Goal: Transaction & Acquisition: Purchase product/service

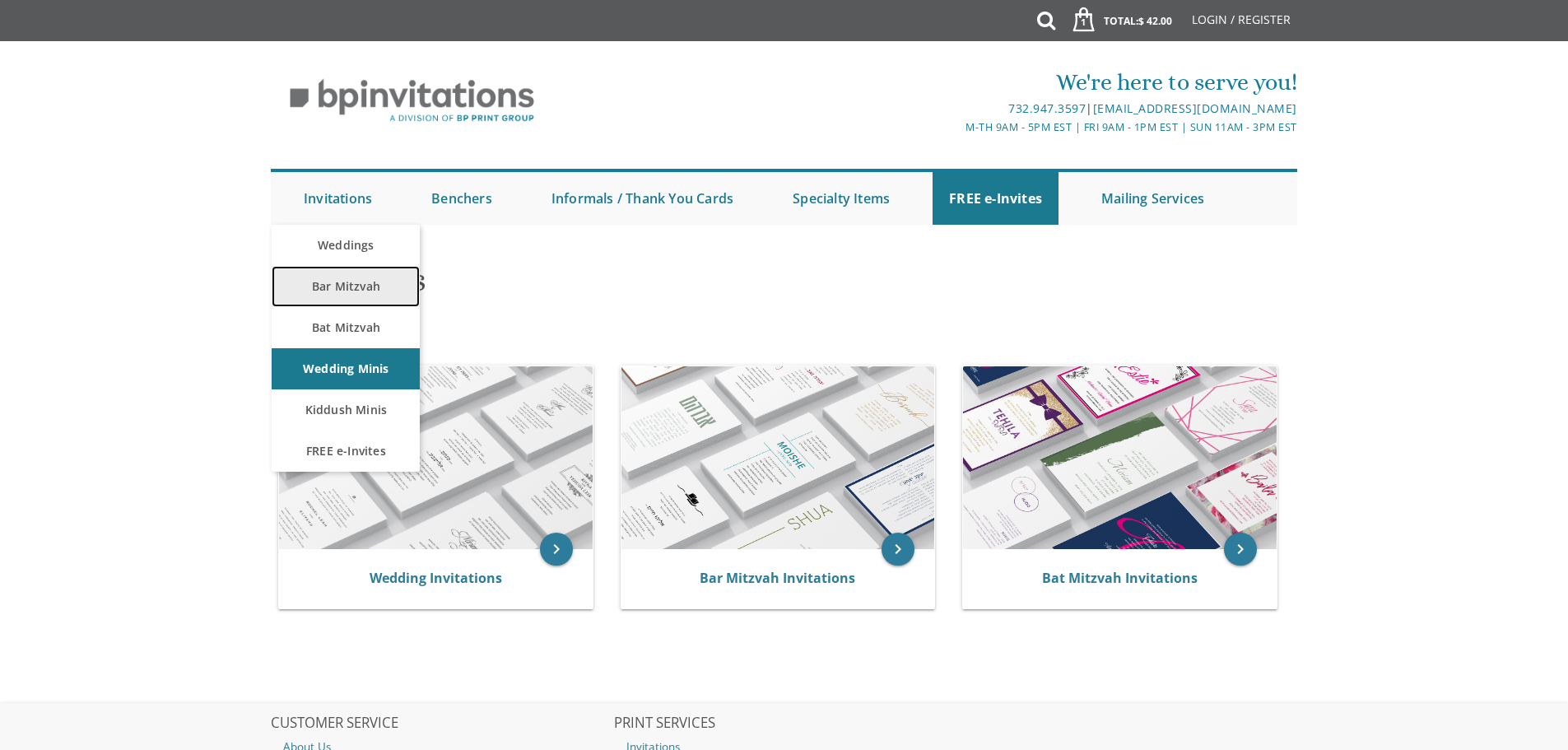
click at [355, 291] on link "Bar Mitzvah" at bounding box center [346, 287] width 149 height 41
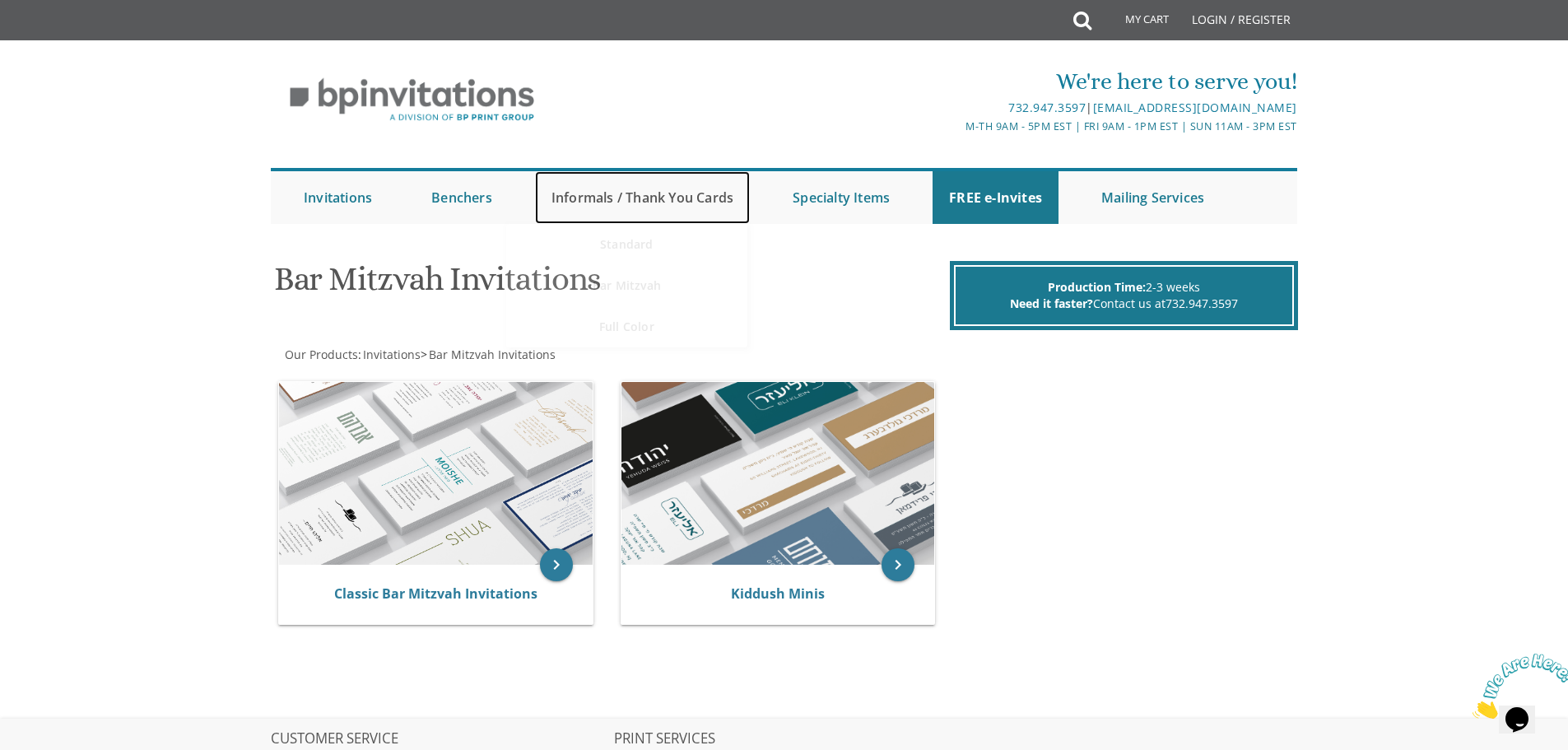
click at [653, 188] on link "Informals / Thank You Cards" at bounding box center [642, 197] width 215 height 52
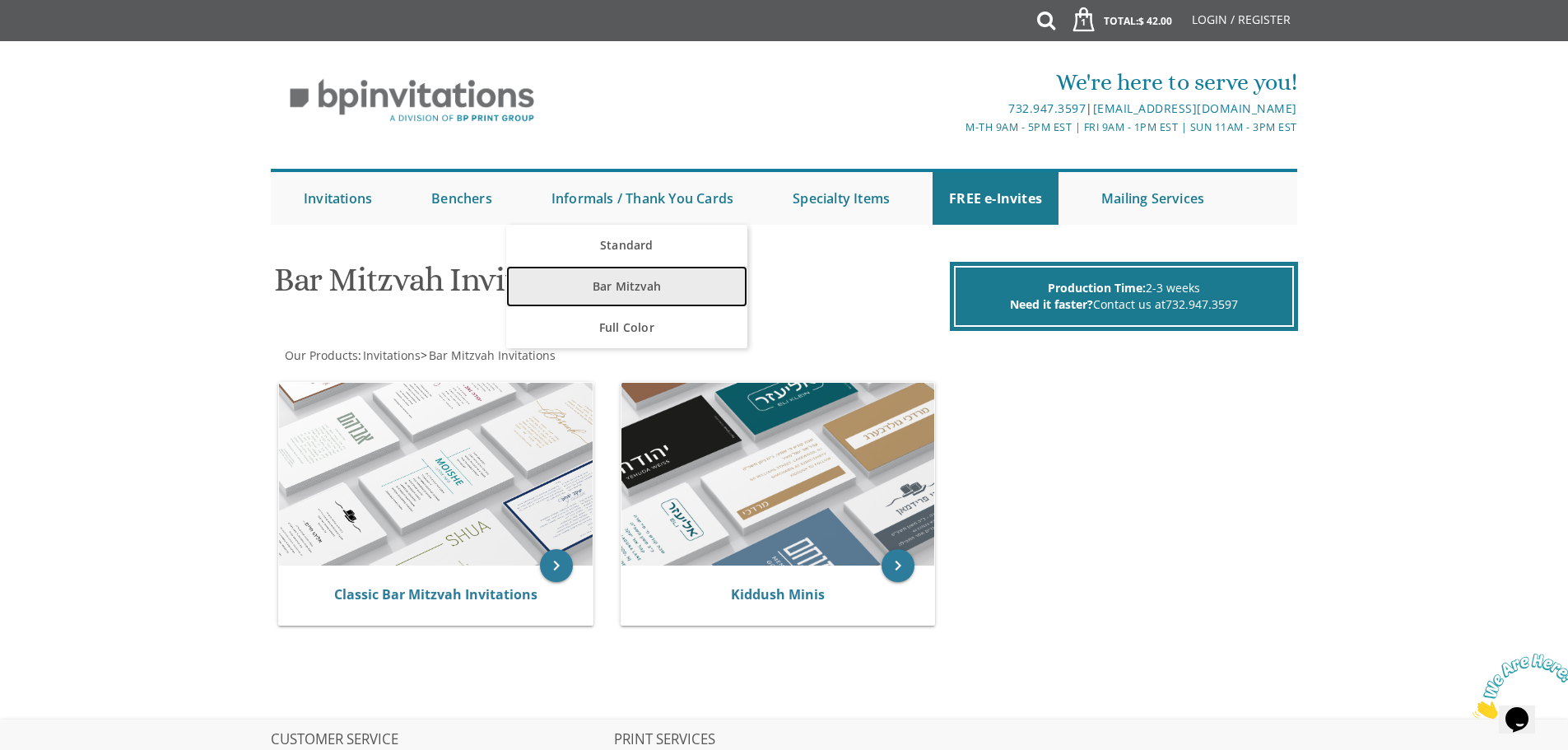
click at [655, 290] on link "Bar Mitzvah" at bounding box center [626, 287] width 241 height 41
click at [653, 287] on link "Bar Mitzvah" at bounding box center [626, 287] width 241 height 41
click at [674, 283] on link "Bar Mitzvah" at bounding box center [626, 287] width 241 height 41
click at [651, 284] on link "Bar Mitzvah" at bounding box center [626, 287] width 241 height 41
click at [626, 294] on link "Bar Mitzvah" at bounding box center [626, 287] width 241 height 41
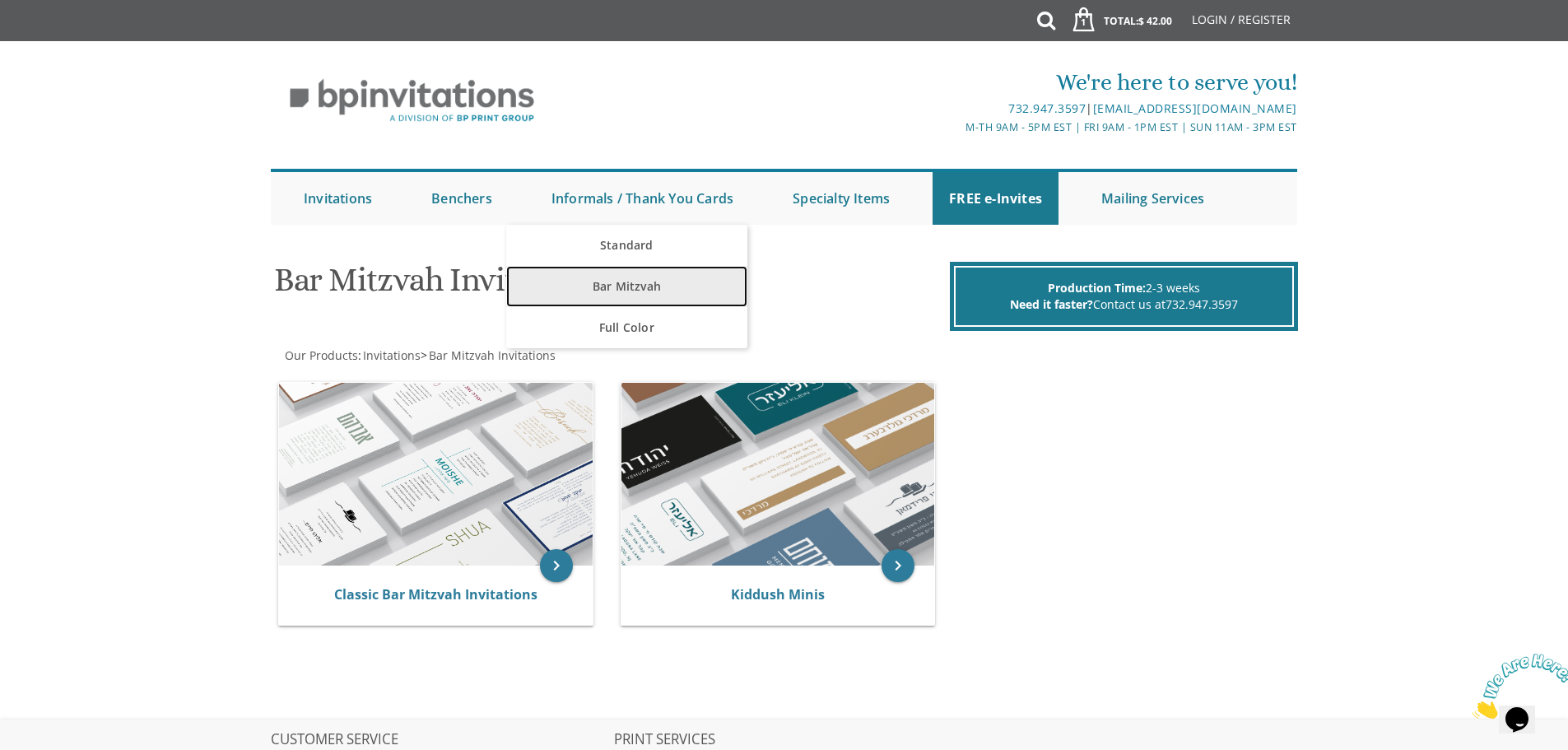
click at [695, 288] on link "Bar Mitzvah" at bounding box center [626, 287] width 241 height 41
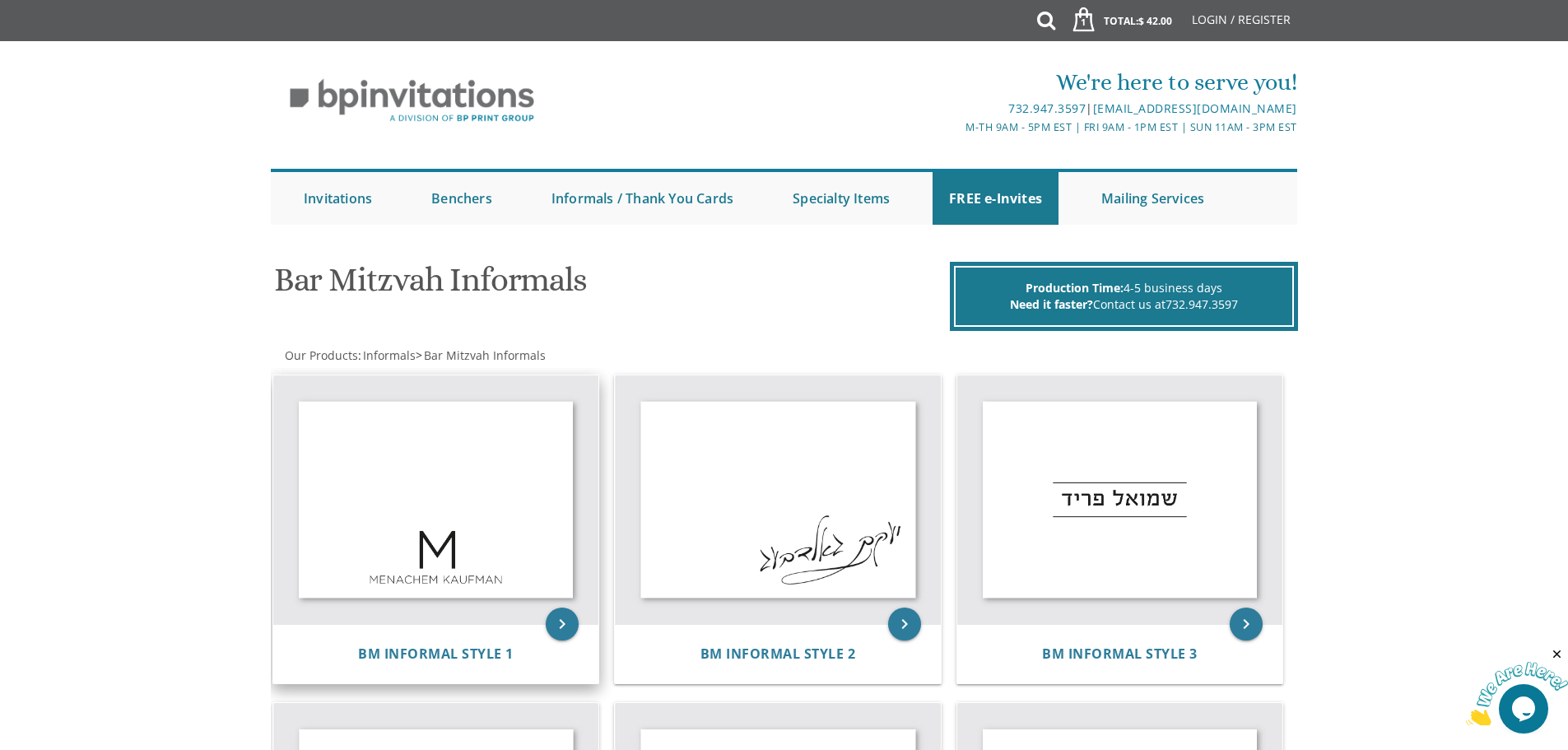
click at [482, 571] on img at bounding box center [436, 500] width 326 height 250
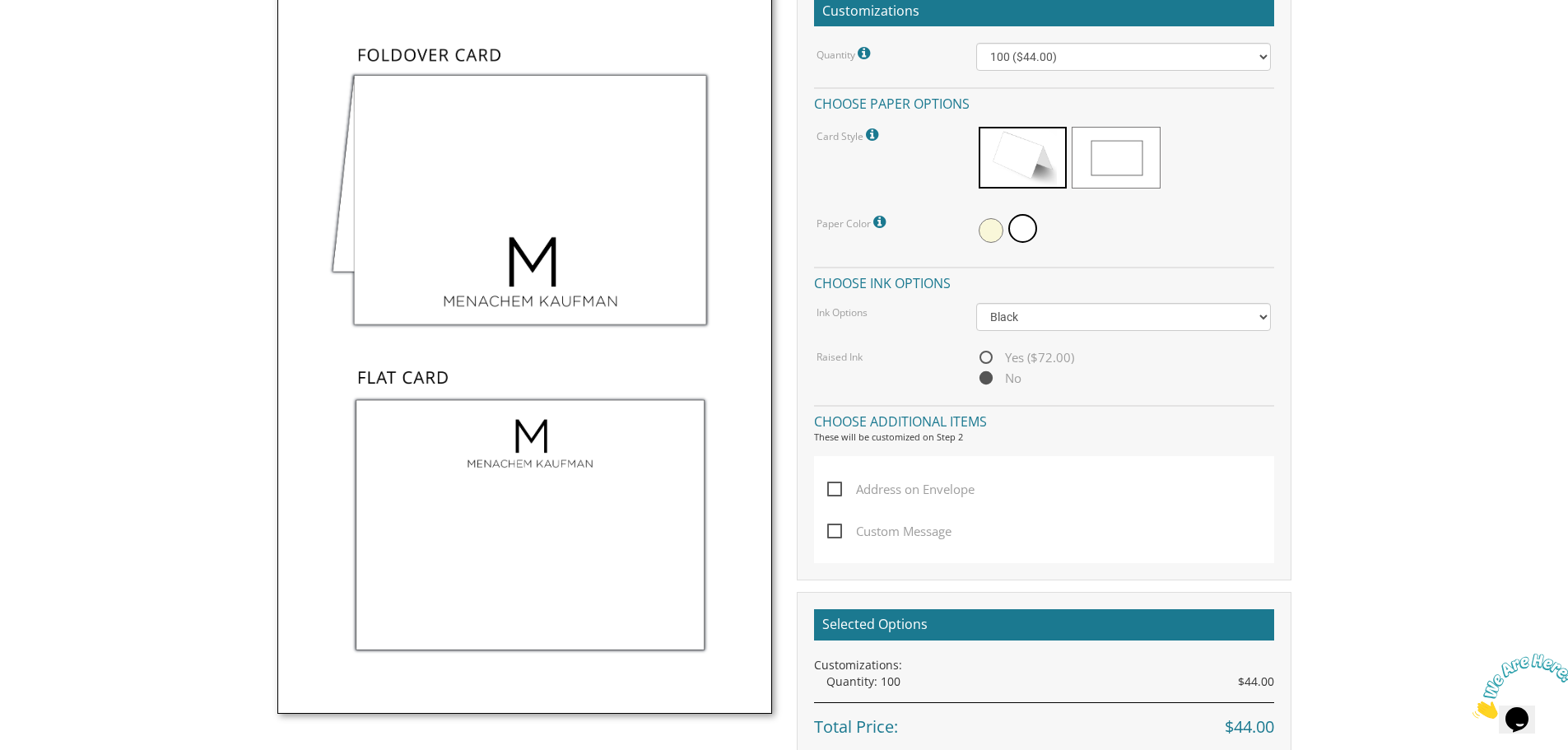
scroll to position [412, 0]
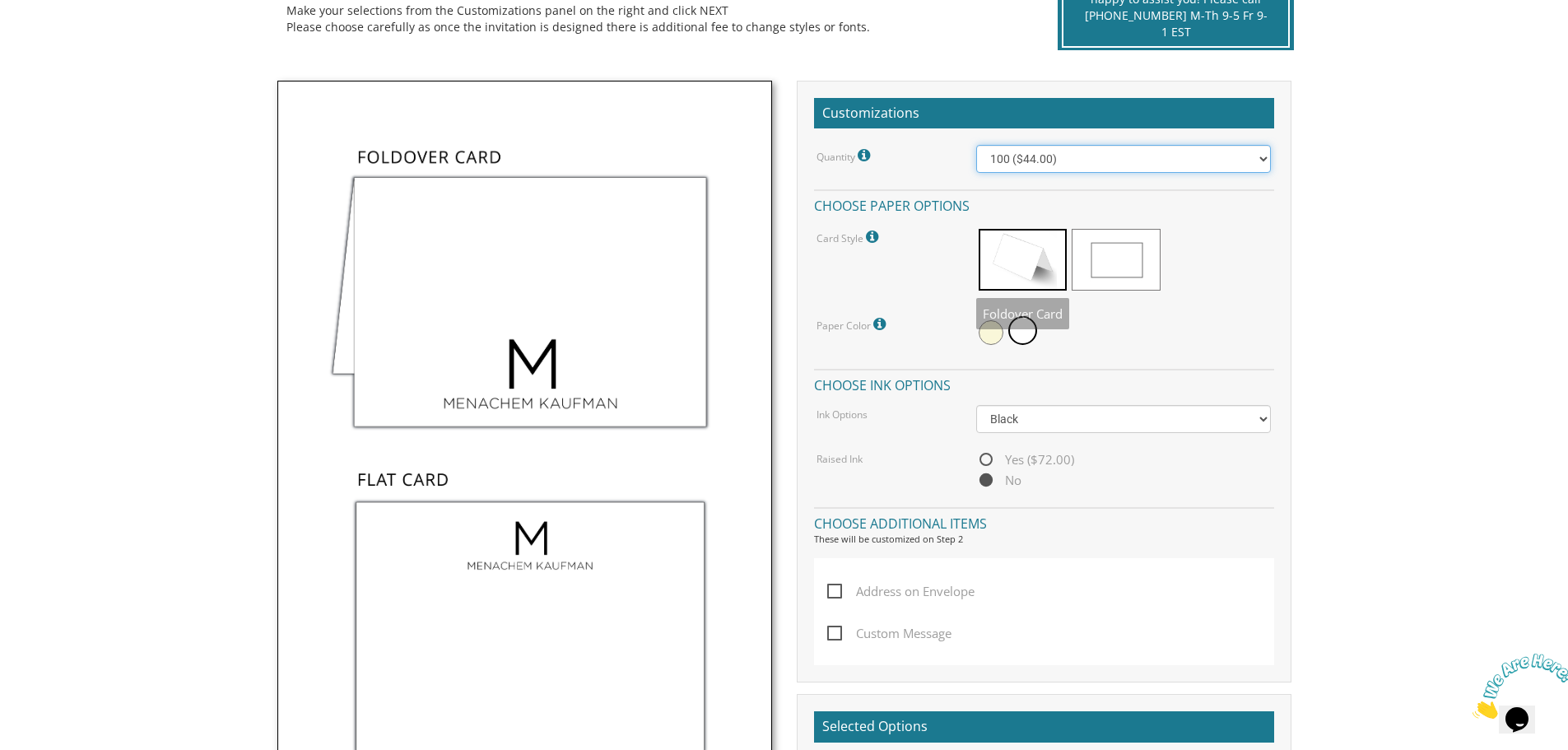
click at [1080, 158] on select "100 ($44.00) 200 ($63.00) 300 ($82.00) 400 ($101.00) 500 ($120.00) 600 ($139.00…" at bounding box center [1123, 158] width 295 height 28
click at [976, 145] on select "100 ($44.00) 200 ($63.00) 300 ($82.00) 400 ($101.00) 500 ($120.00) 600 ($139.00…" at bounding box center [1123, 158] width 295 height 28
click at [1053, 165] on select "100 ($44.00) 200 ($63.00) 300 ($82.00) 400 ($101.00) 500 ($120.00) 600 ($139.00…" at bounding box center [1123, 158] width 295 height 28
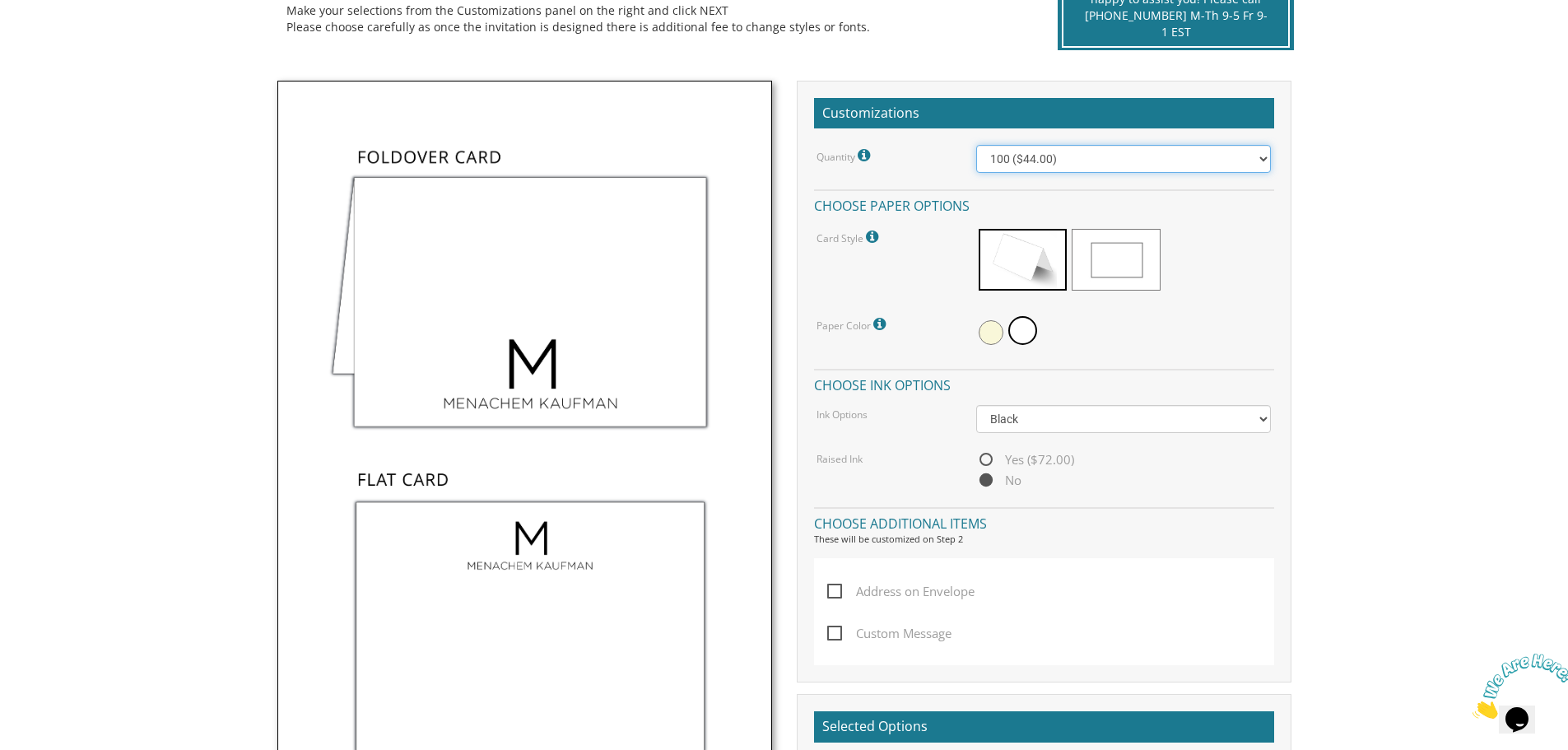
click at [976, 145] on select "100 ($44.00) 200 ($63.00) 300 ($82.00) 400 ($101.00) 500 ($120.00) 600 ($139.00…" at bounding box center [1123, 158] width 295 height 28
